Goal: Transaction & Acquisition: Obtain resource

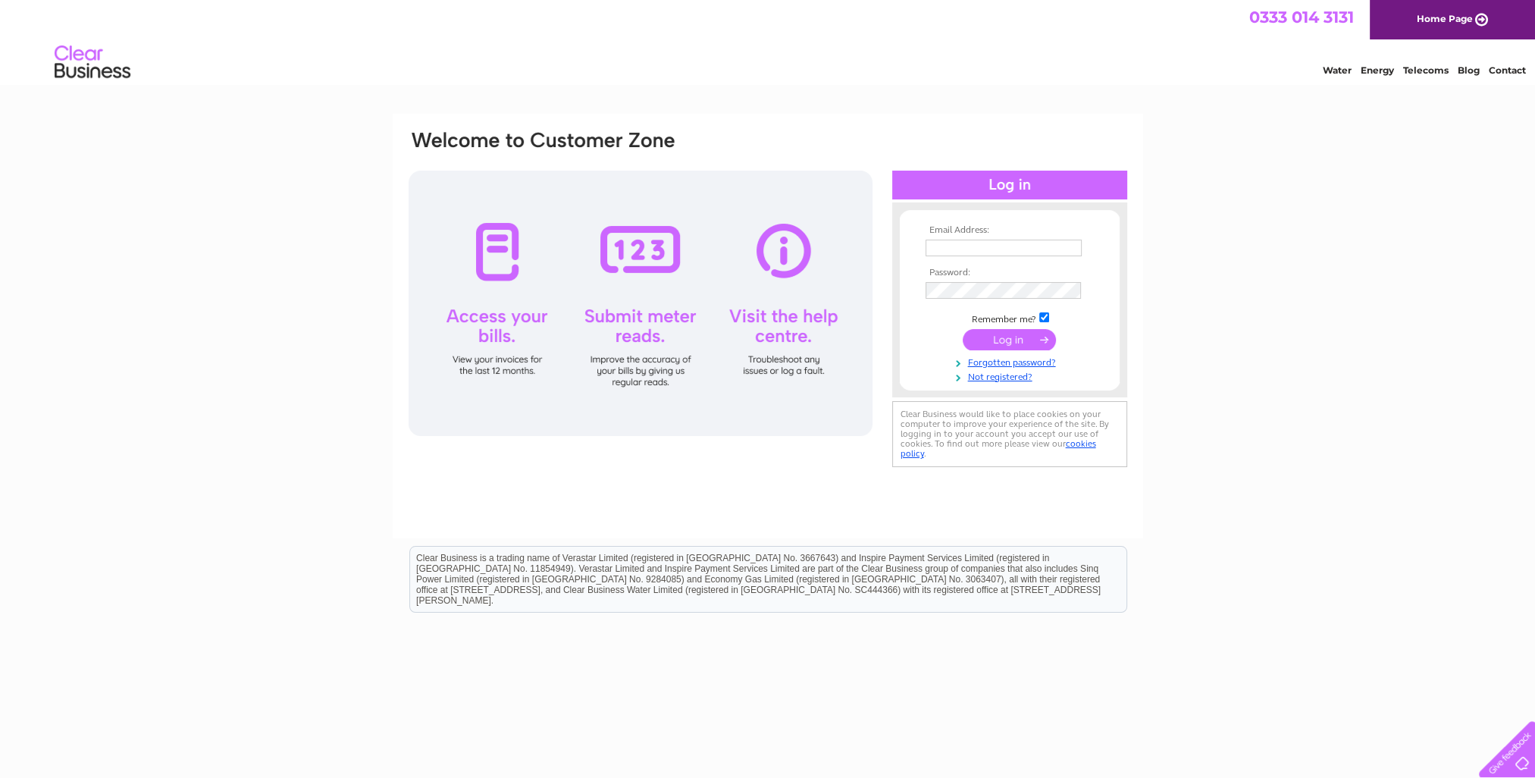
type input "redfern.brothers@outlook.com"
click at [1022, 341] on input "submit" at bounding box center [1009, 339] width 93 height 21
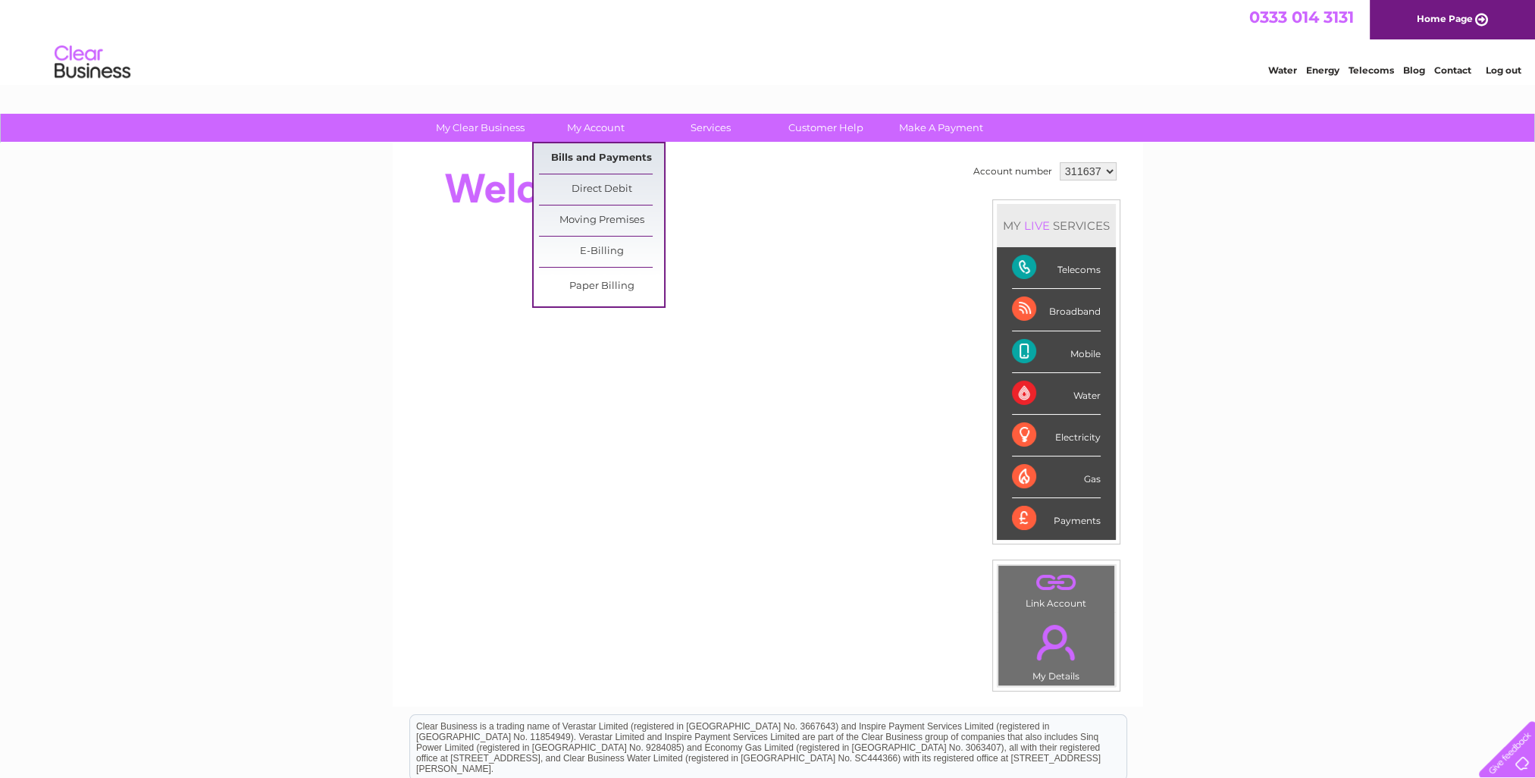
click at [600, 158] on link "Bills and Payments" at bounding box center [601, 158] width 125 height 30
click at [600, 155] on link "Bills and Payments" at bounding box center [601, 158] width 125 height 30
click at [616, 152] on link "Bills and Payments" at bounding box center [601, 158] width 125 height 30
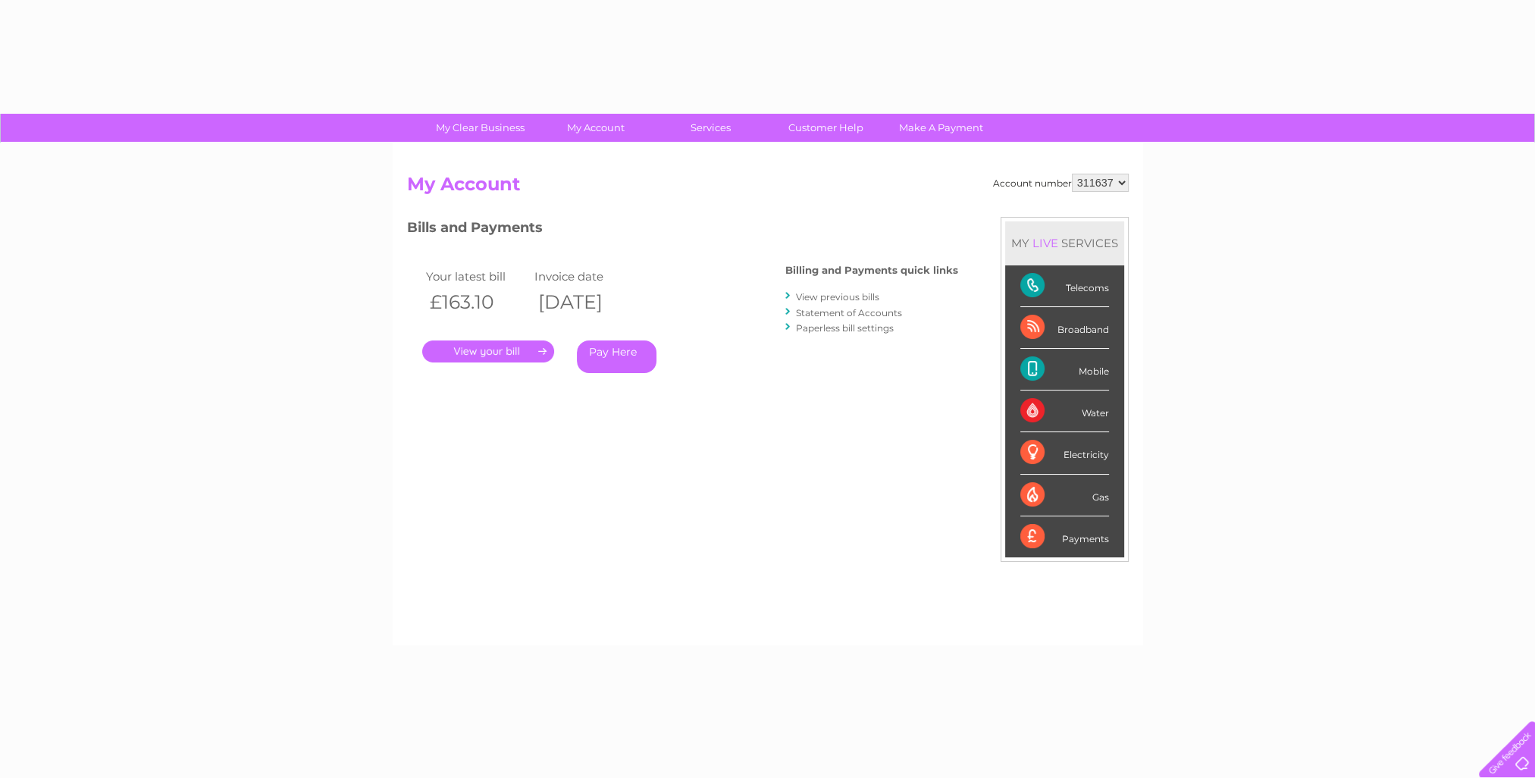
click at [607, 161] on div "Account number 311637 My Account MY LIVE SERVICES Telecoms Broadband Mobile Wat…" at bounding box center [768, 394] width 750 height 502
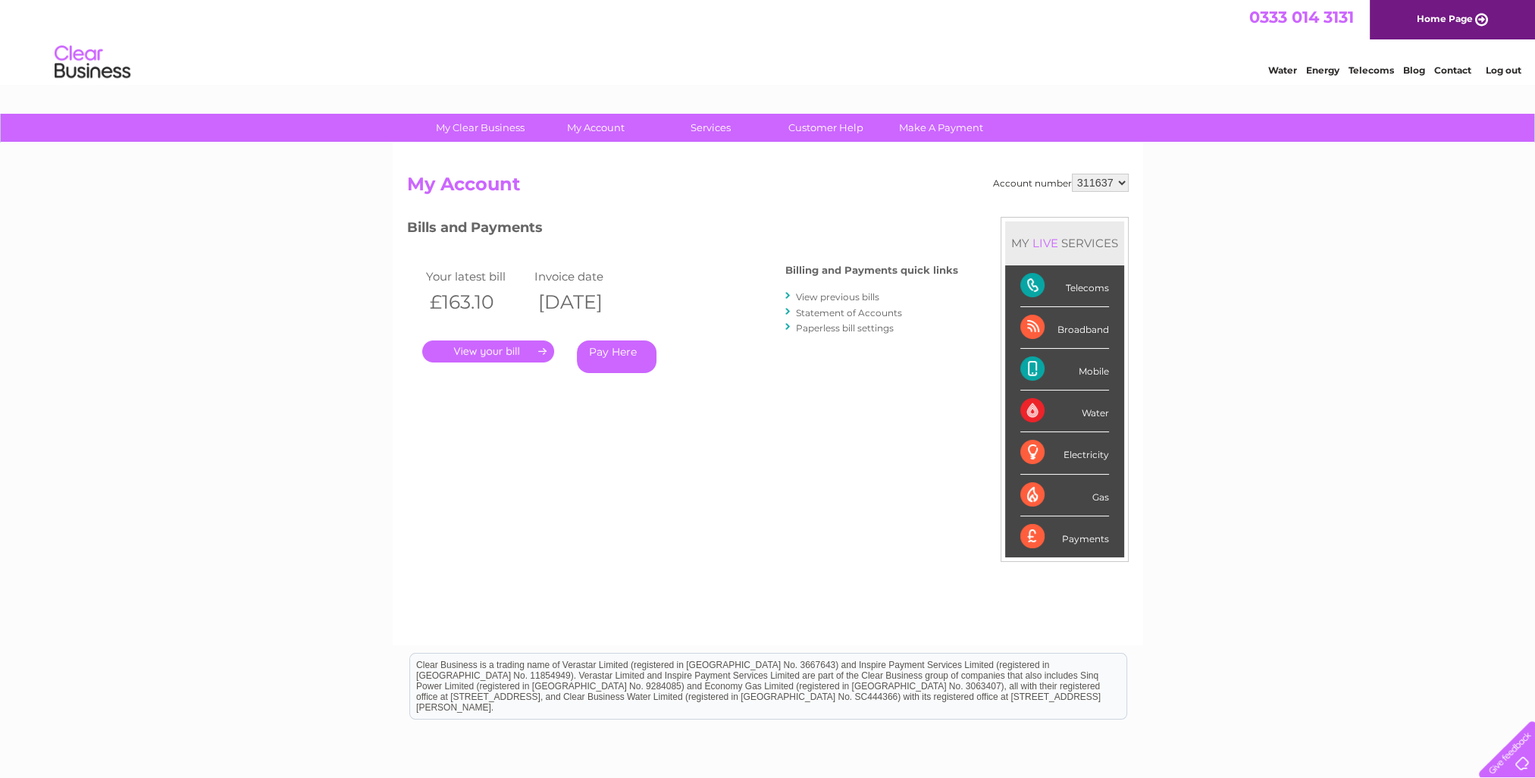
click at [513, 356] on link "." at bounding box center [488, 351] width 132 height 22
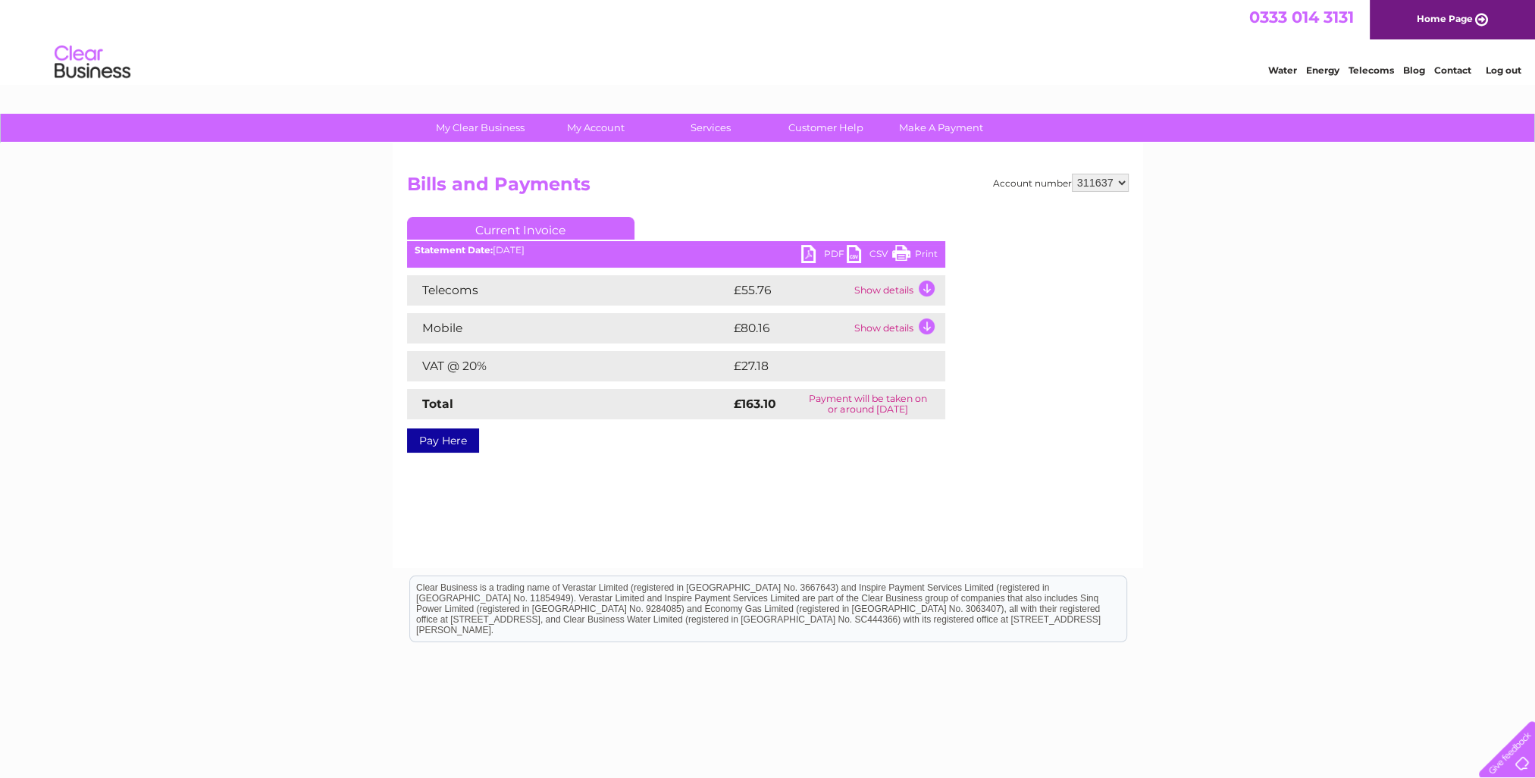
click at [807, 254] on link "PDF" at bounding box center [823, 256] width 45 height 22
click at [1516, 67] on link "Log out" at bounding box center [1504, 69] width 36 height 11
